Goal: Transaction & Acquisition: Download file/media

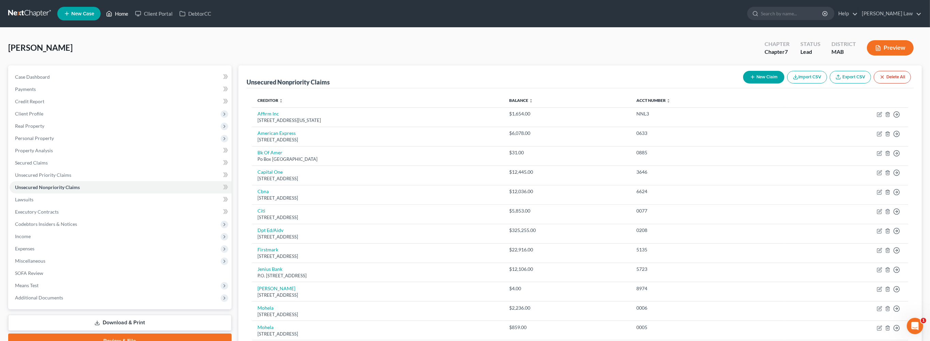
click at [132, 19] on link "Home" at bounding box center [117, 14] width 29 height 12
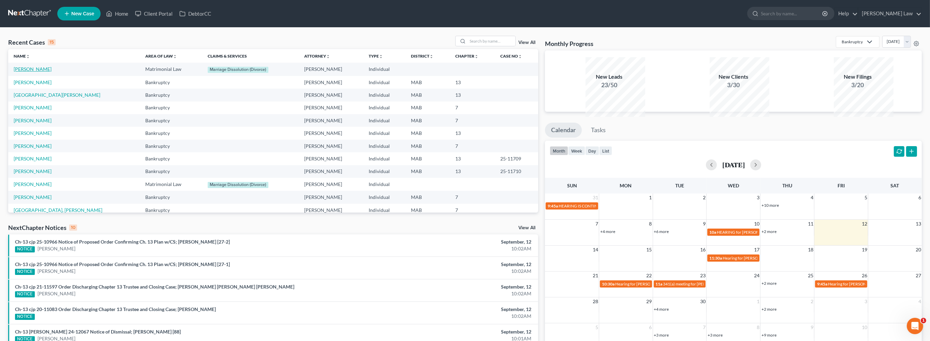
click at [38, 72] on link "[PERSON_NAME]" at bounding box center [33, 69] width 38 height 6
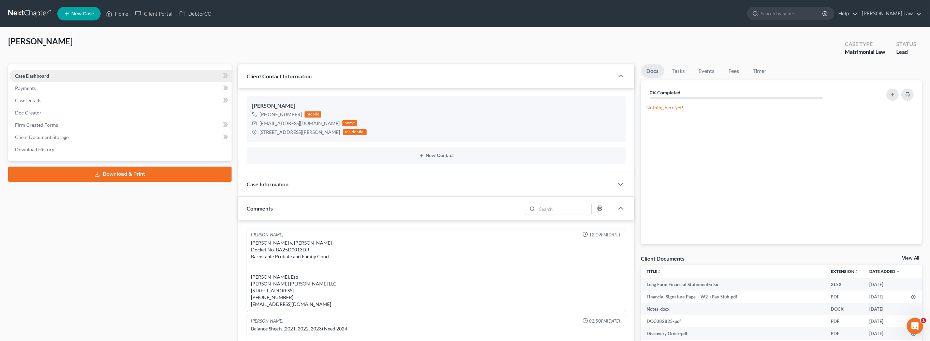
scroll to position [201, 0]
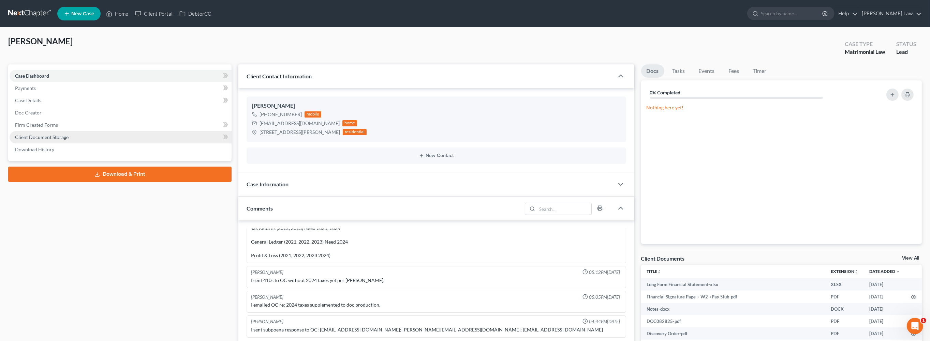
click at [86, 144] on link "Client Document Storage" at bounding box center [121, 137] width 222 height 12
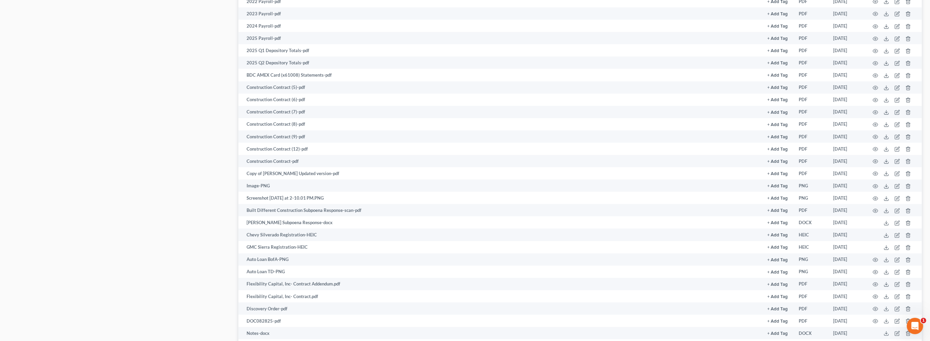
scroll to position [1058, 0]
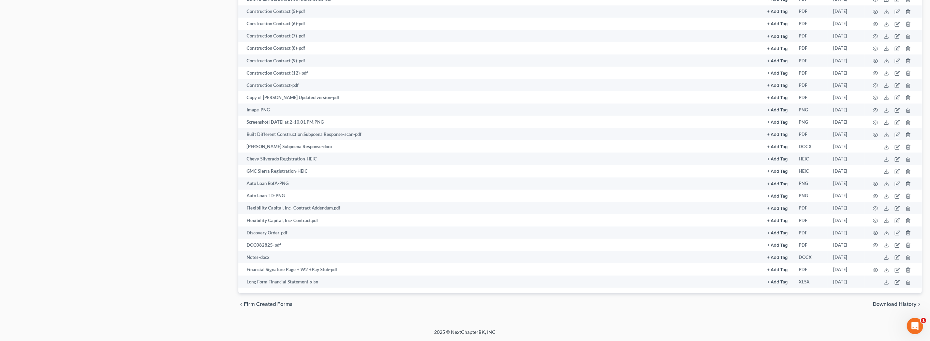
scroll to position [1498, 0]
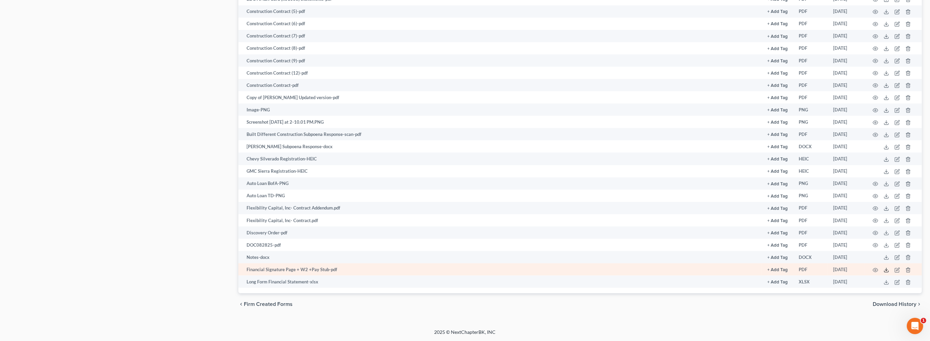
click at [887, 268] on line at bounding box center [887, 269] width 0 height 3
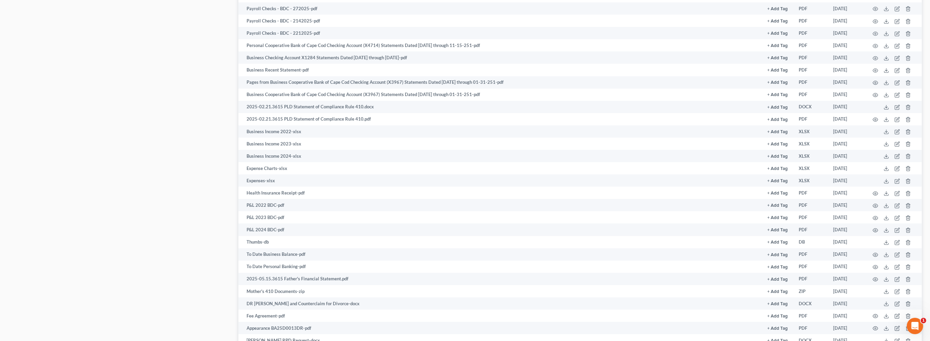
scroll to position [286, 0]
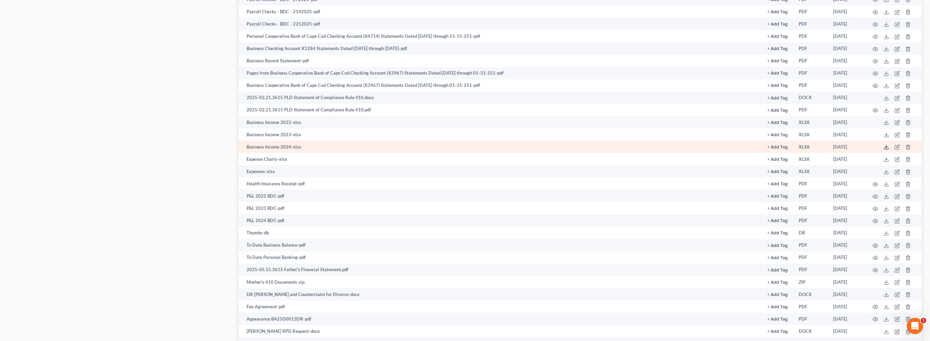
click at [884, 150] on icon at bounding box center [886, 147] width 5 height 5
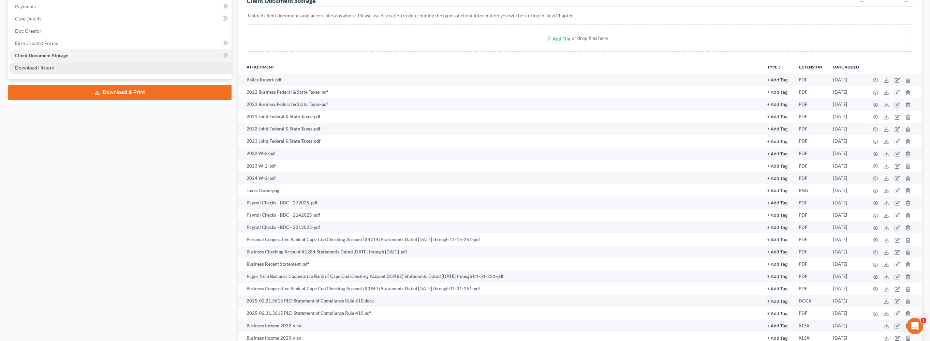
scroll to position [0, 0]
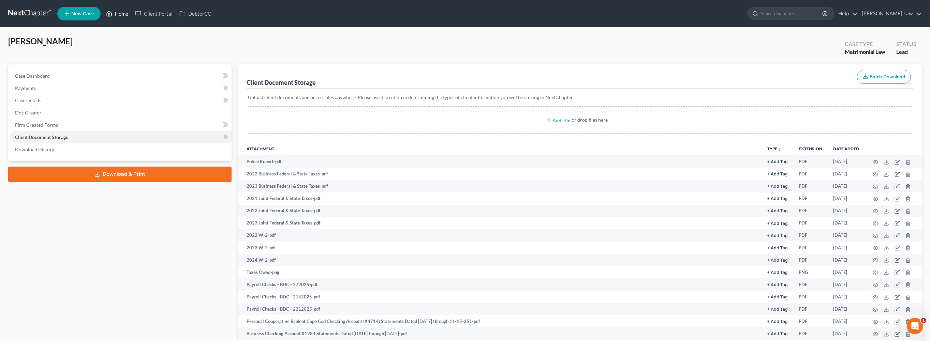
drag, startPoint x: 134, startPoint y: 15, endPoint x: 130, endPoint y: 11, distance: 6.0
click at [132, 15] on link "Home" at bounding box center [117, 14] width 29 height 12
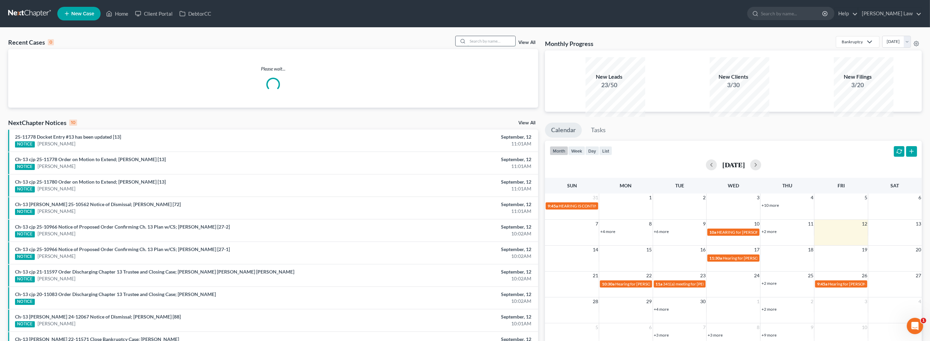
click at [477, 46] on input "search" at bounding box center [492, 41] width 48 height 10
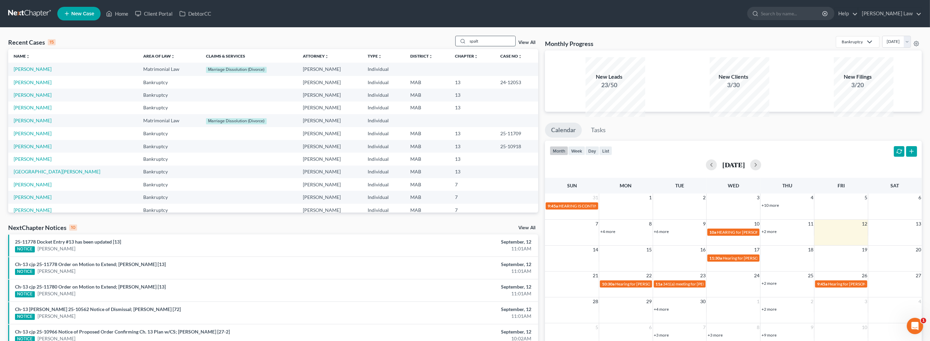
type input "spalt"
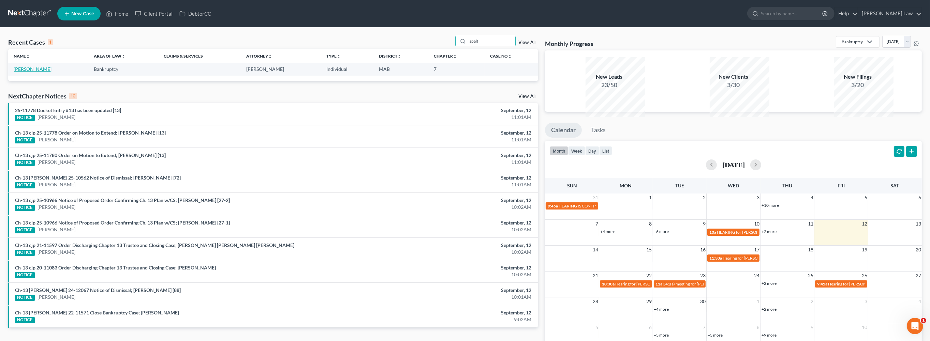
click at [35, 72] on link "[PERSON_NAME]" at bounding box center [33, 69] width 38 height 6
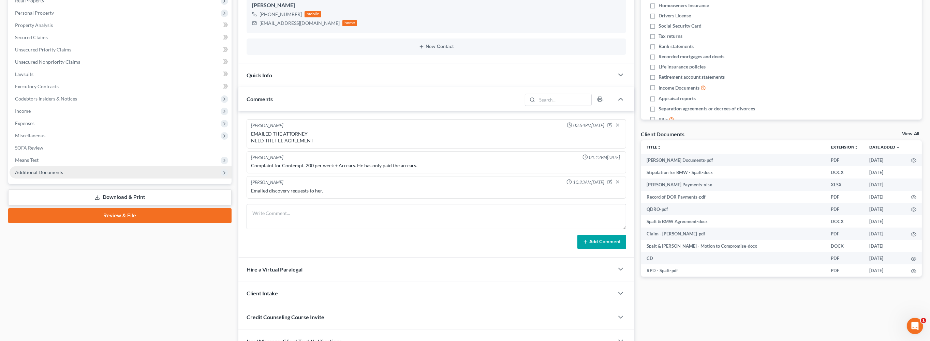
scroll to position [127, 0]
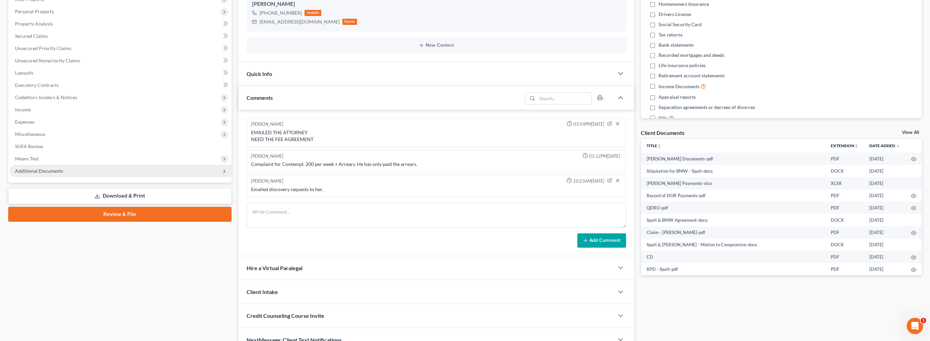
click at [59, 174] on span "Additional Documents" at bounding box center [39, 171] width 48 height 6
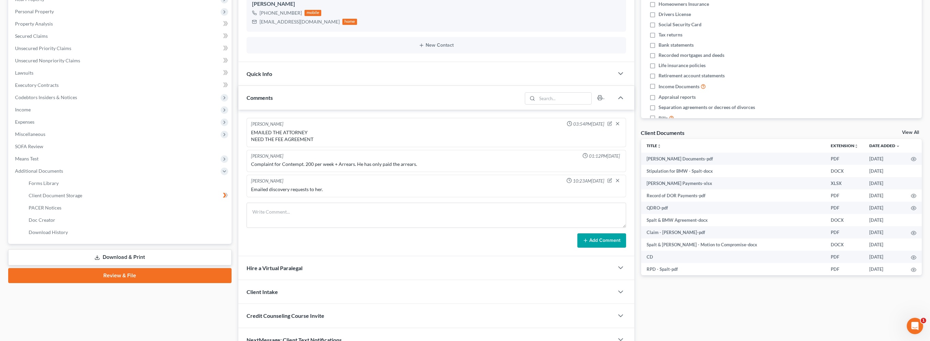
click at [911, 135] on link "View All" at bounding box center [910, 132] width 17 height 5
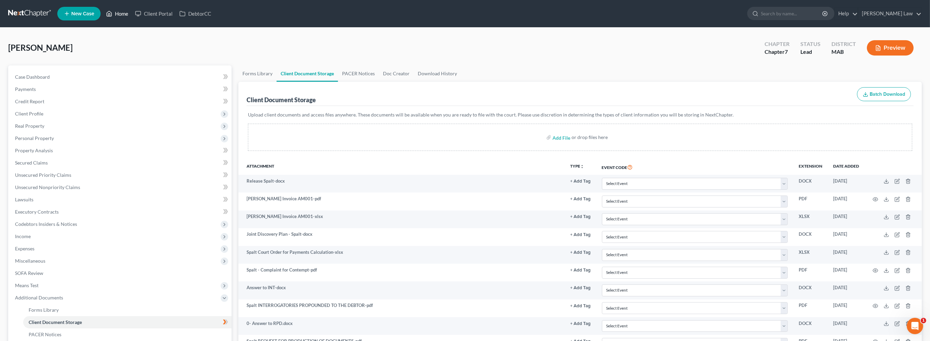
click at [132, 16] on link "Home" at bounding box center [117, 14] width 29 height 12
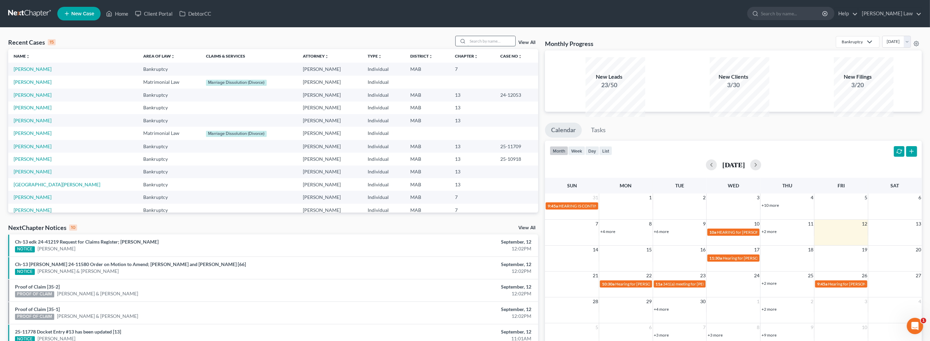
click at [484, 46] on input "search" at bounding box center [492, 41] width 48 height 10
type input "ouel"
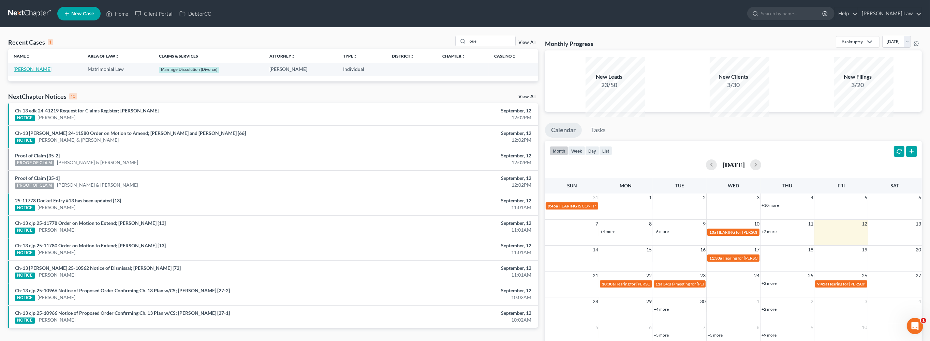
click at [22, 72] on link "[PERSON_NAME]" at bounding box center [33, 69] width 38 height 6
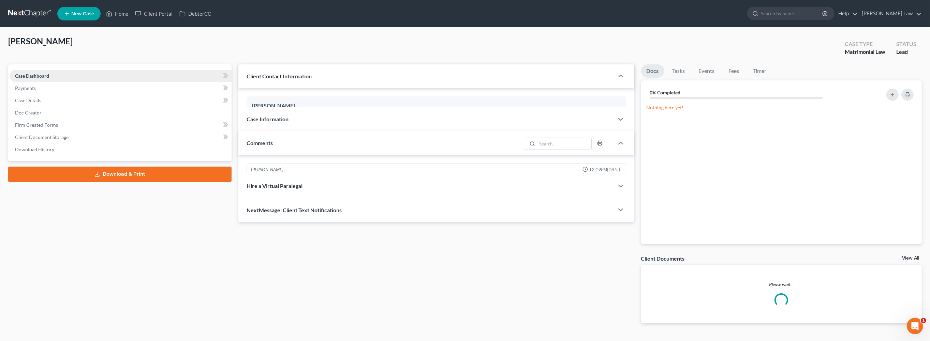
click at [29, 82] on link "Case Dashboard" at bounding box center [121, 76] width 222 height 12
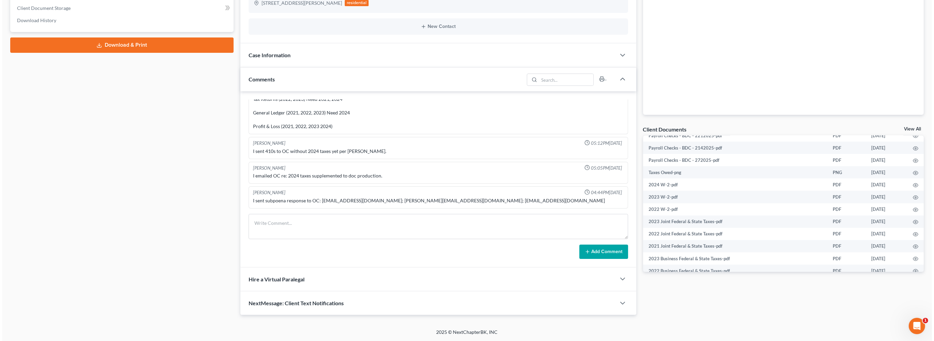
scroll to position [1167, 0]
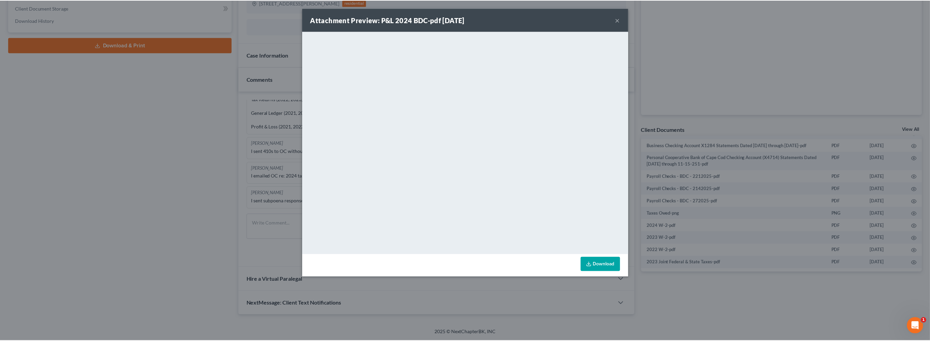
scroll to position [1159, 0]
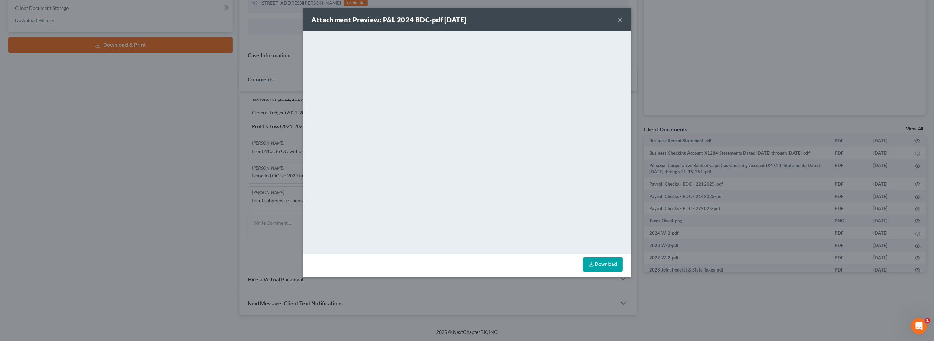
click at [712, 177] on div "Attachment Preview: P&L 2024 BDC-pdf [DATE] × <object ng-attr-data='[URL][DOMAI…" at bounding box center [467, 170] width 934 height 341
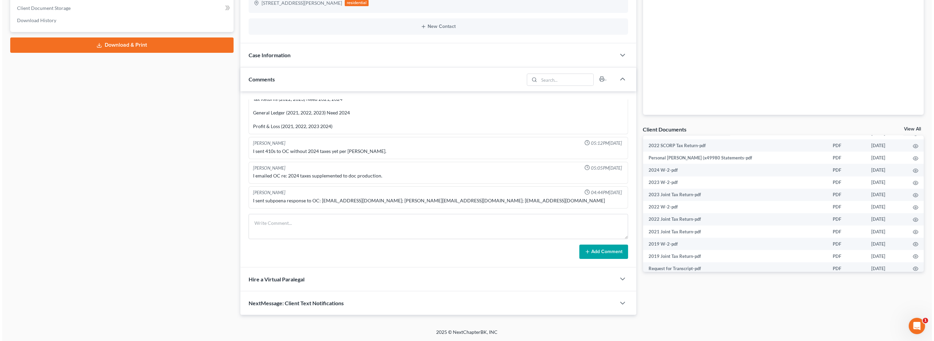
scroll to position [498, 0]
click at [913, 102] on circle "button" at bounding box center [913, 100] width 1 height 1
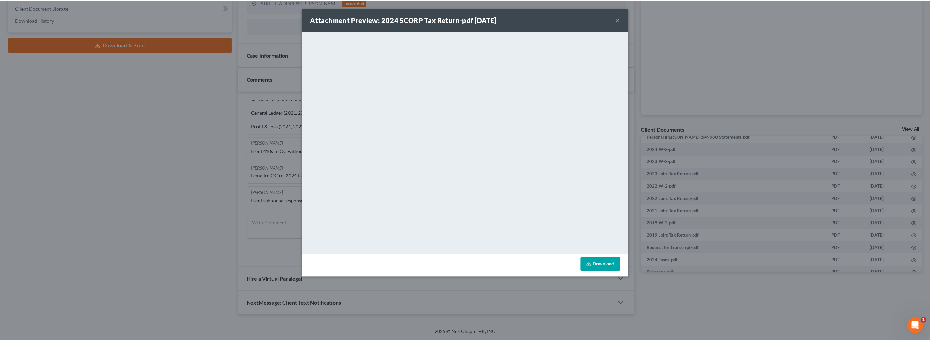
scroll to position [490, 0]
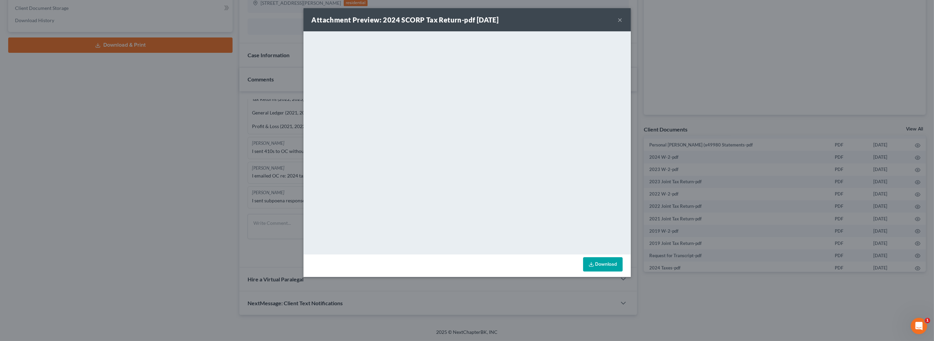
drag, startPoint x: 720, startPoint y: 278, endPoint x: 730, endPoint y: 264, distance: 17.1
click at [720, 277] on div "Attachment Preview: 2024 SCORP Tax Return-pdf [DATE] × <object ng-attr-data='[U…" at bounding box center [467, 170] width 934 height 341
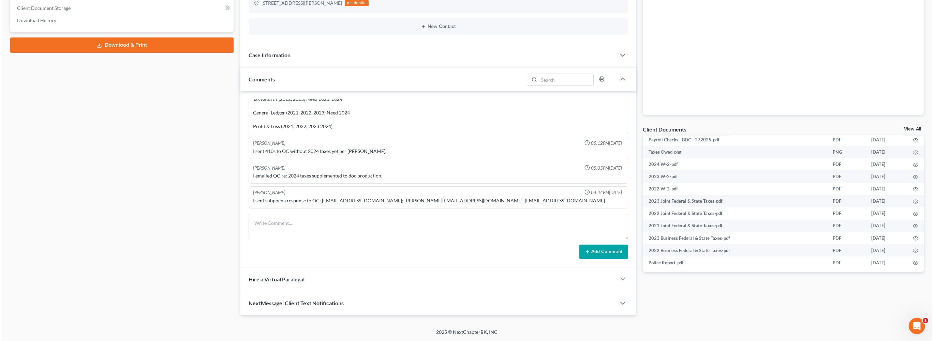
scroll to position [1218, 0]
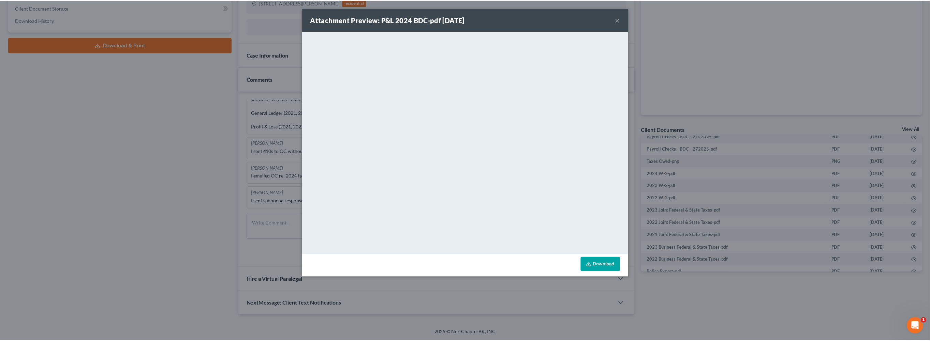
scroll to position [1211, 0]
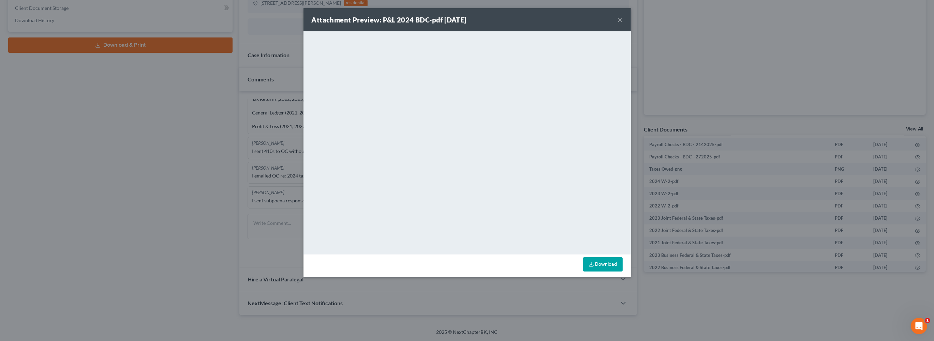
click at [714, 24] on div "Attachment Preview: P&L 2024 BDC-pdf [DATE] × <object ng-attr-data='[URL][DOMAI…" at bounding box center [467, 170] width 934 height 341
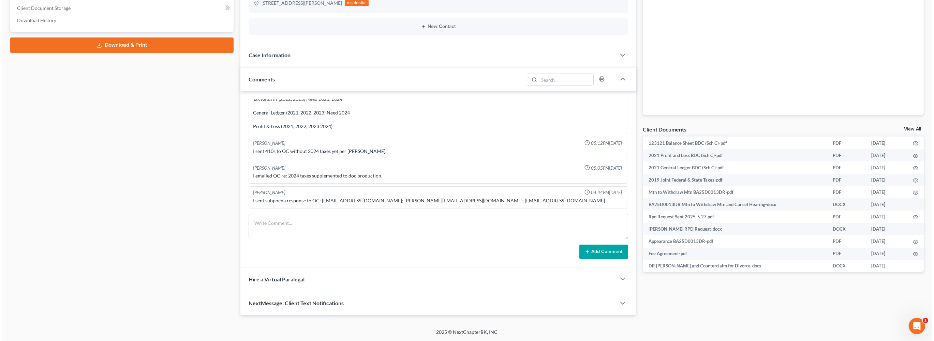
scroll to position [786, 0]
click at [913, 48] on circle "button" at bounding box center [913, 46] width 1 height 1
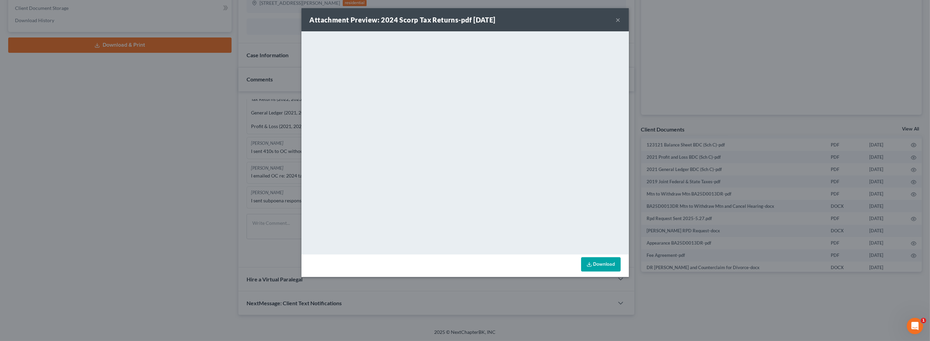
scroll to position [778, 0]
click at [764, 197] on div "Attachment Preview: 2024 Scorp Tax Returns-pdf [DATE] × <object ng-attr-data='[…" at bounding box center [467, 170] width 934 height 341
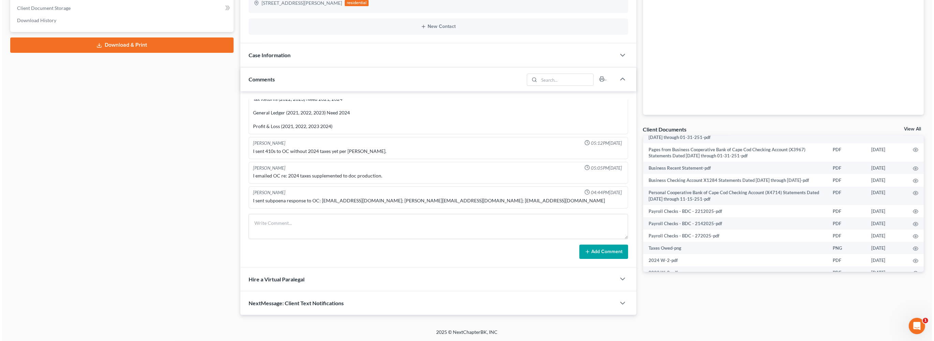
scroll to position [1185, 0]
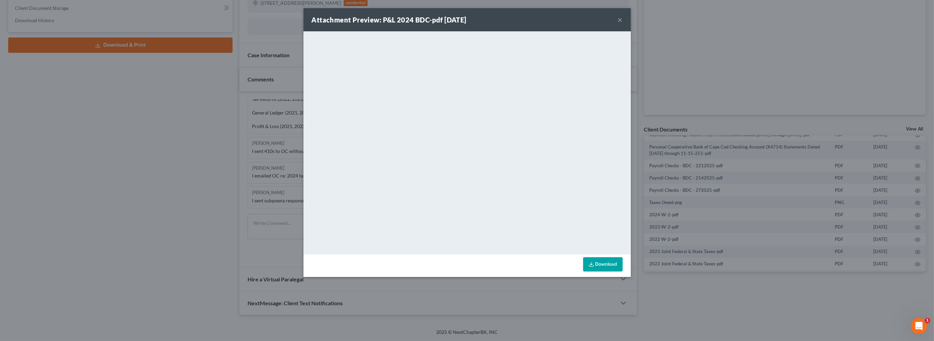
click at [742, 296] on div "Attachment Preview: P&L 2024 BDC-pdf [DATE] × <object ng-attr-data='[URL][DOMAI…" at bounding box center [467, 170] width 934 height 341
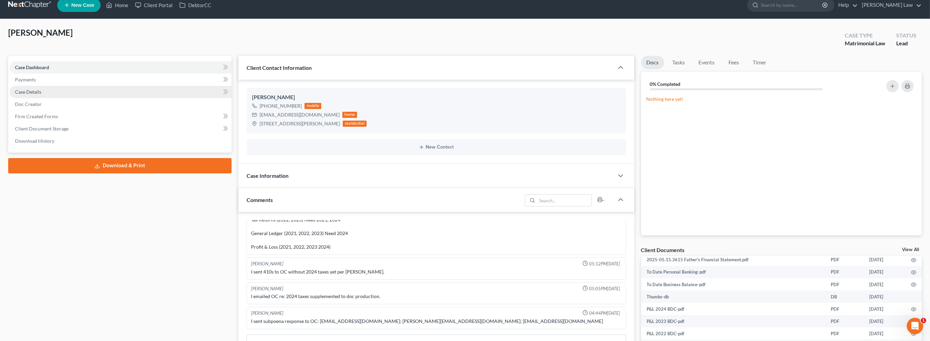
scroll to position [0, 0]
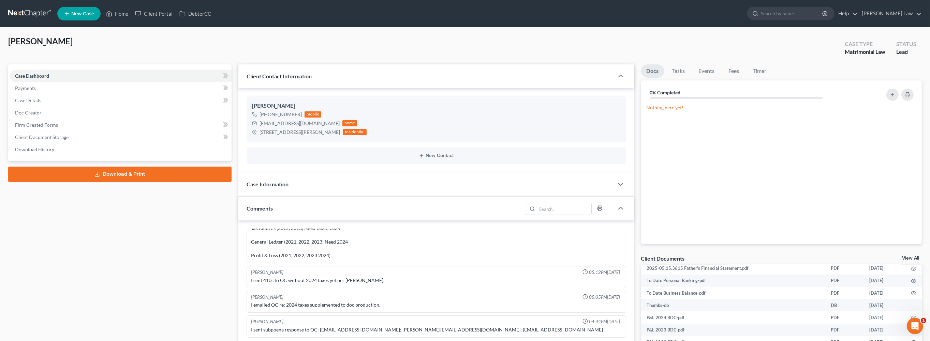
click at [133, 23] on ul "New Case Home Client Portal DebtorCC - No Result - See all results Or Press Ent…" at bounding box center [489, 14] width 865 height 18
click at [132, 18] on link "Home" at bounding box center [117, 14] width 29 height 12
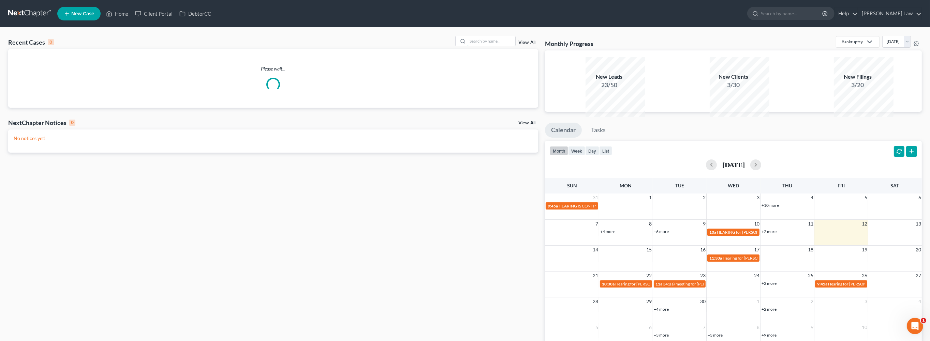
drag, startPoint x: 463, startPoint y: 52, endPoint x: 749, endPoint y: 98, distance: 289.1
click at [531, 65] on div "Recent Cases 0 View All Please wait..." at bounding box center [273, 72] width 530 height 72
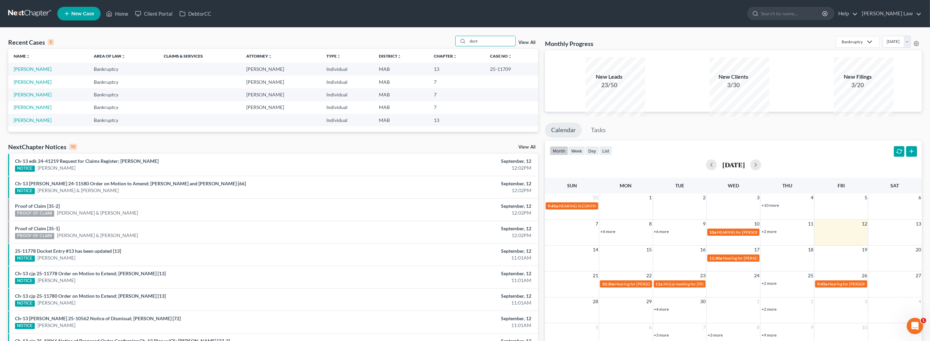
type input "dort"
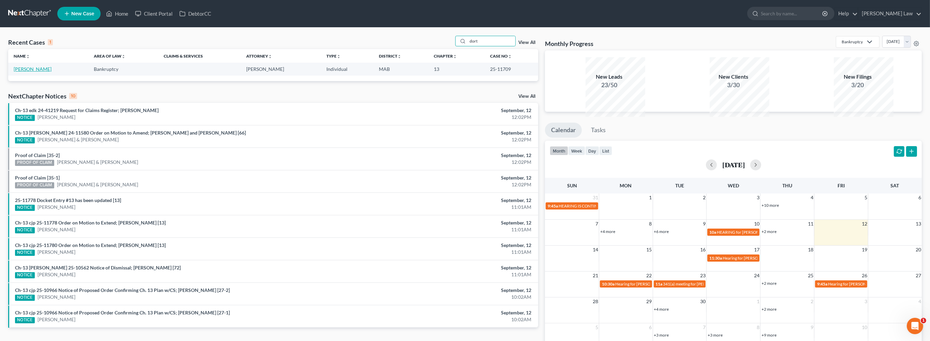
click at [28, 72] on link "[PERSON_NAME]" at bounding box center [33, 69] width 38 height 6
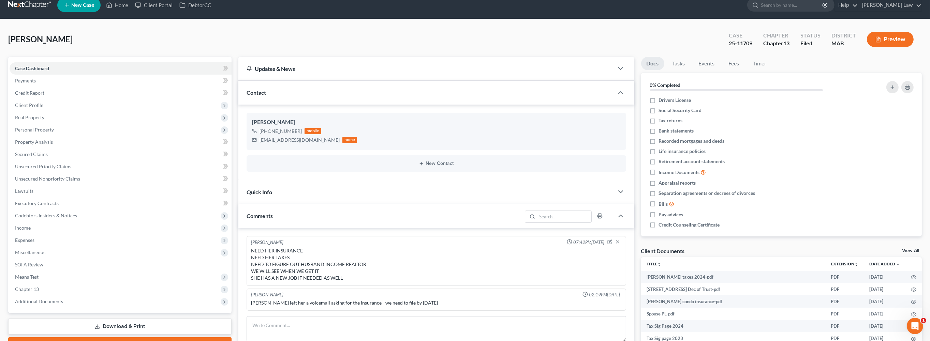
scroll to position [48, 0]
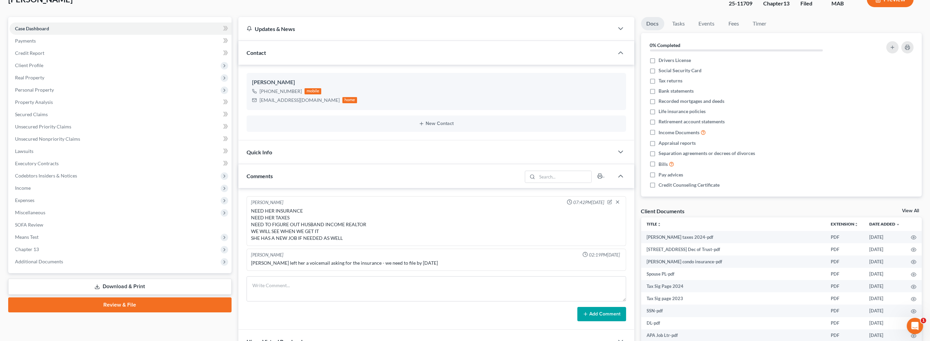
click at [904, 214] on link "View All" at bounding box center [910, 211] width 17 height 5
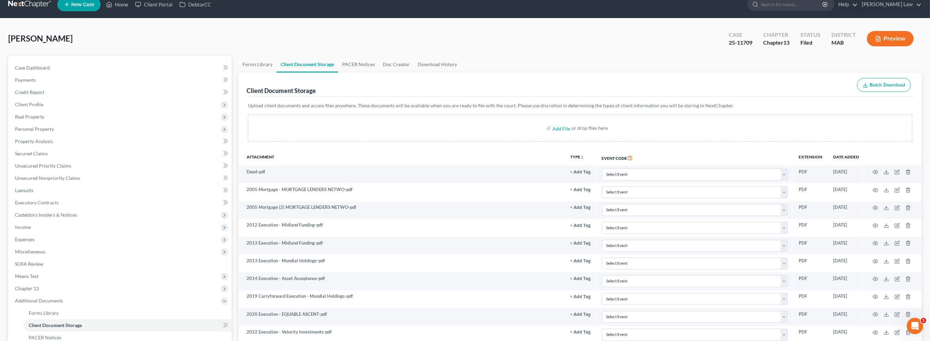
scroll to position [48, 0]
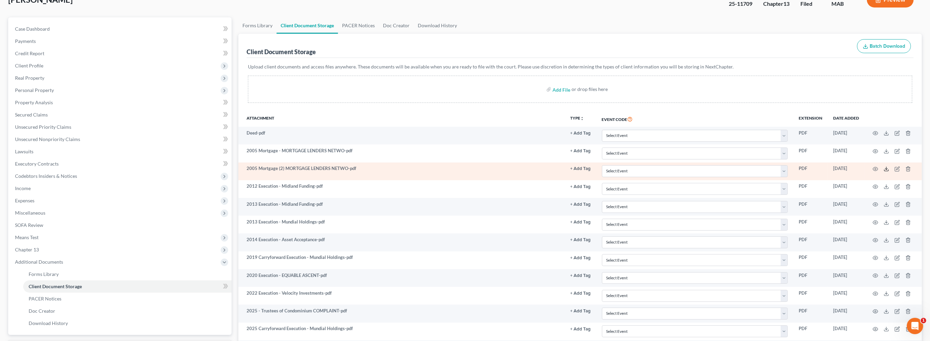
click at [887, 170] on line at bounding box center [887, 168] width 0 height 3
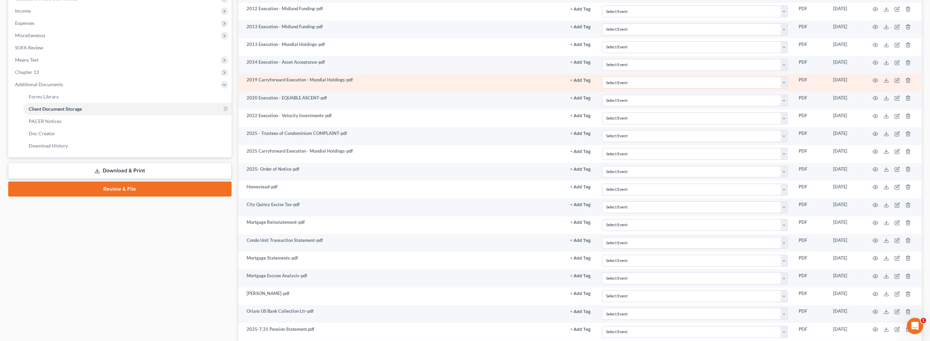
scroll to position [175, 0]
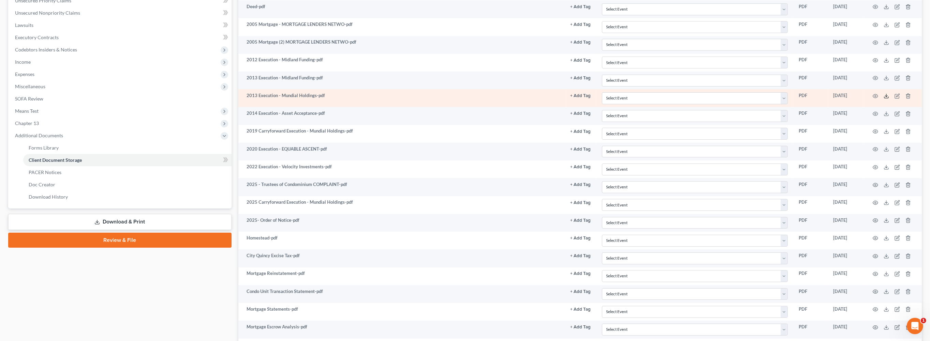
click at [884, 99] on icon at bounding box center [886, 95] width 5 height 5
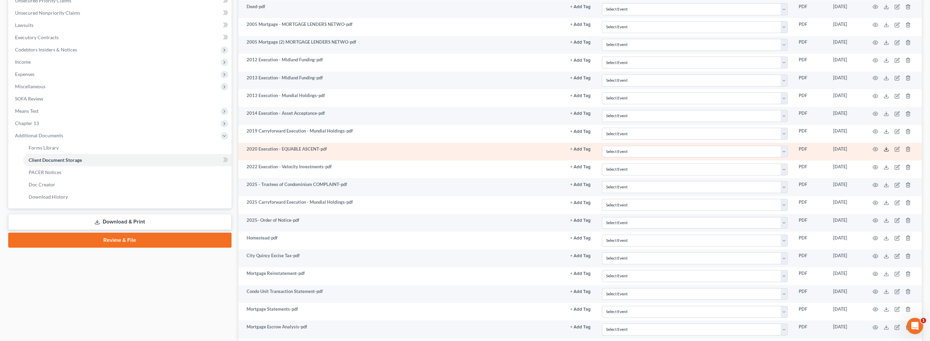
click at [885, 151] on icon at bounding box center [887, 150] width 4 height 1
